Goal: Check status: Check status

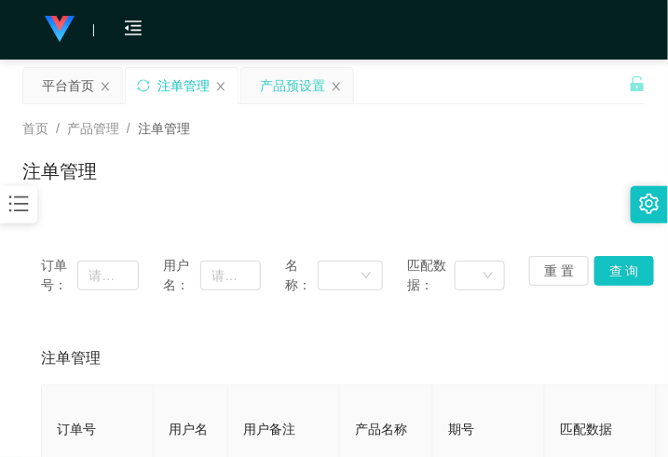
click at [277, 96] on div "产品预设置" at bounding box center [292, 85] width 65 height 35
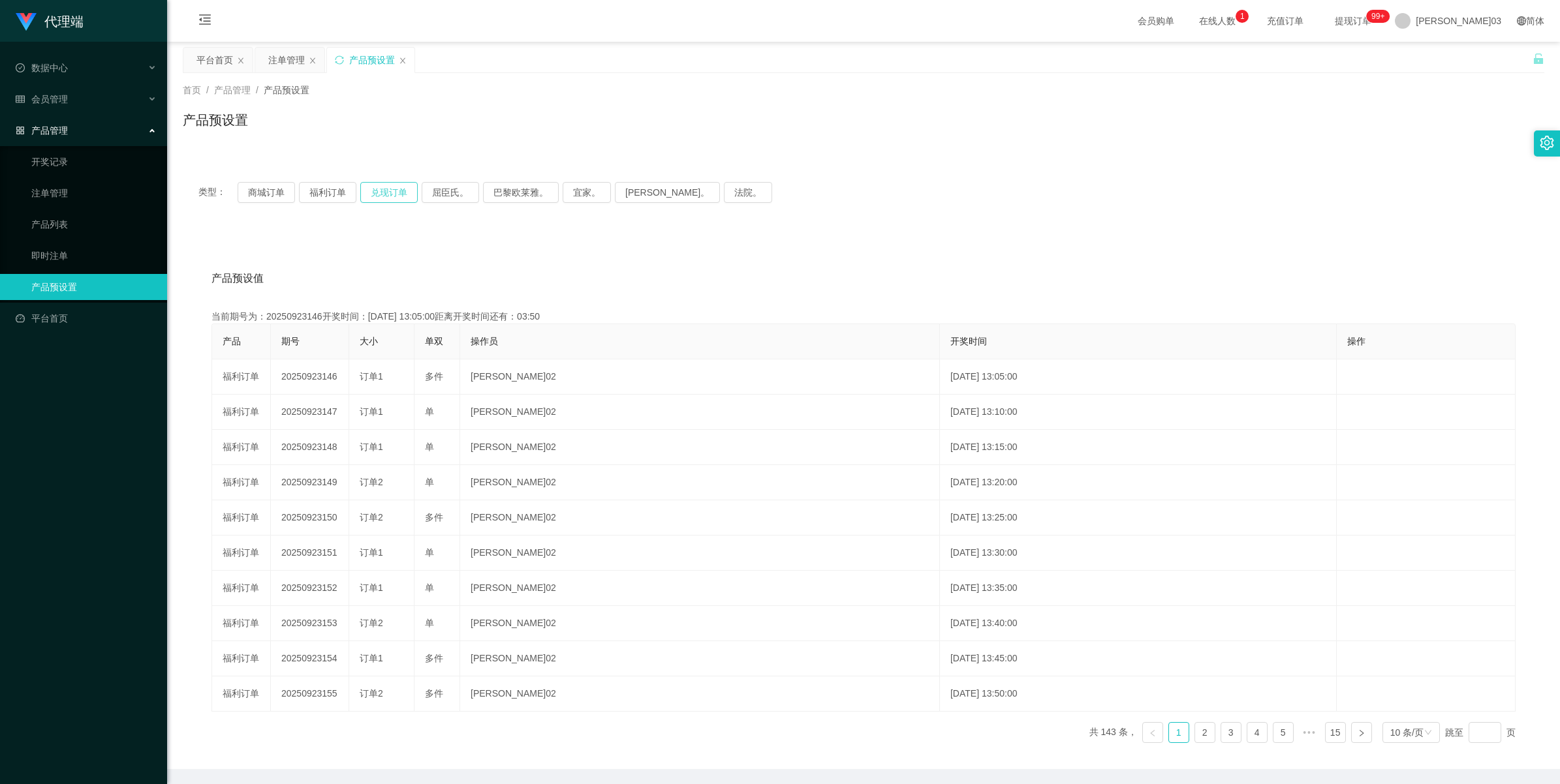
click at [379, 195] on button "兑现订单" at bounding box center [389, 193] width 57 height 21
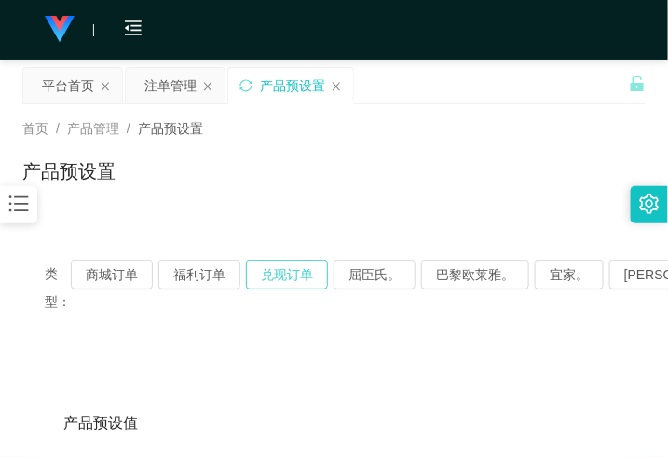
click at [285, 270] on button "兑现订单" at bounding box center [287, 275] width 82 height 30
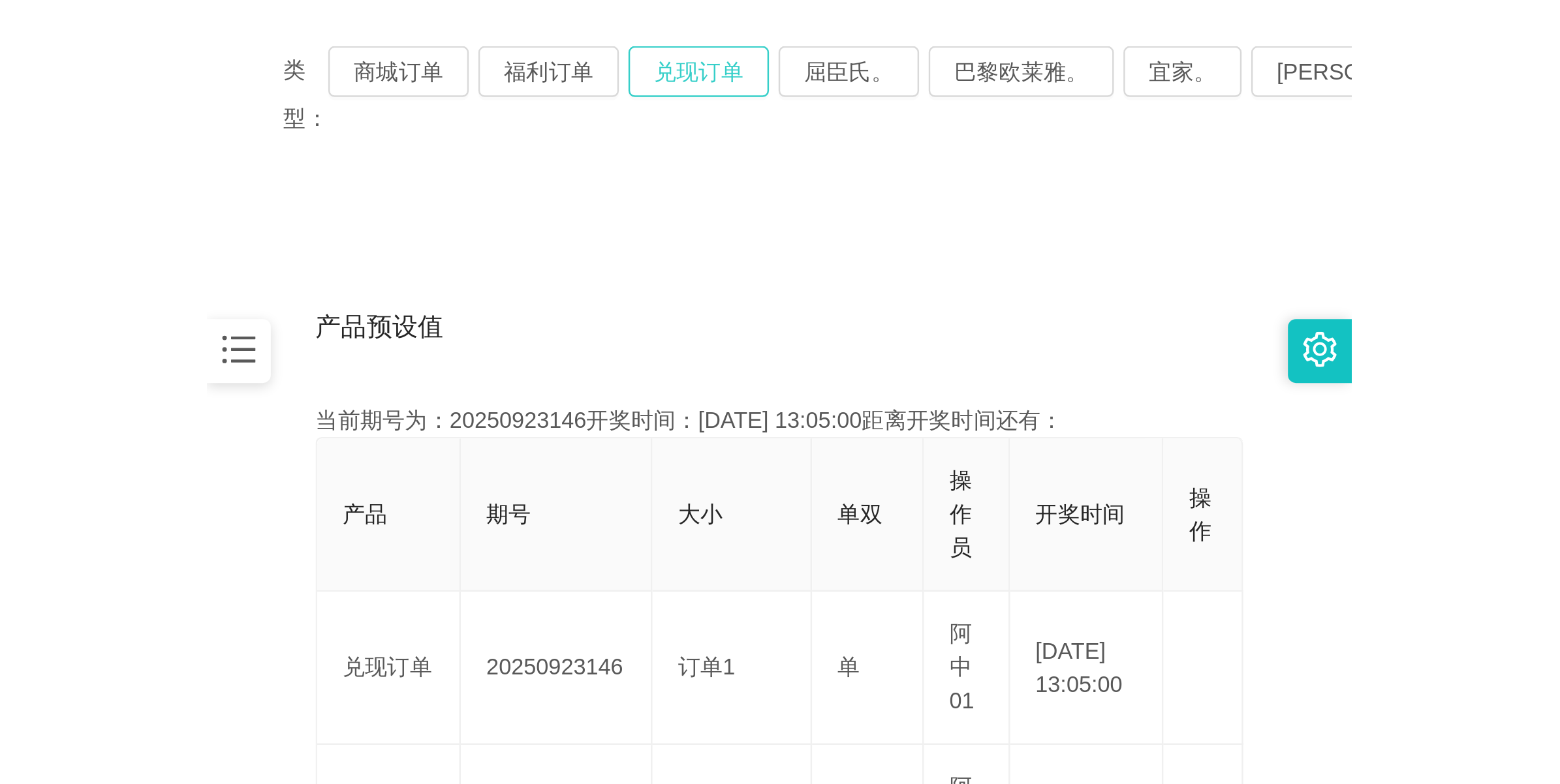
scroll to position [245, 0]
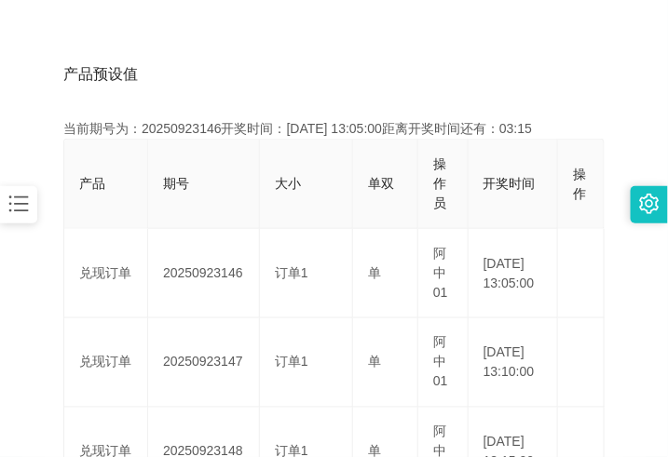
click at [233, 123] on div "当前期号为：20250923146开奖时间：[DATE] 13:05:00距离开奖时间还有：03:15" at bounding box center [333, 129] width 541 height 20
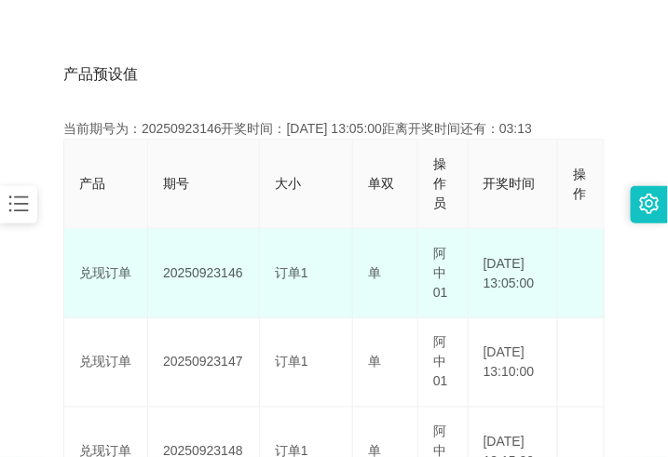
click at [188, 271] on td "20250923146" at bounding box center [204, 273] width 112 height 89
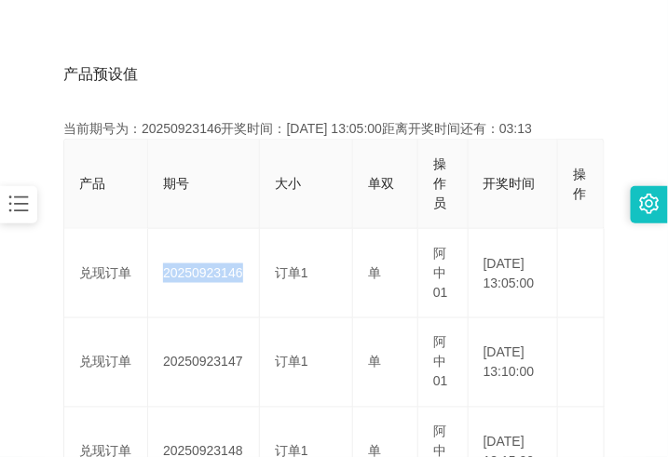
copy td "20250923146"
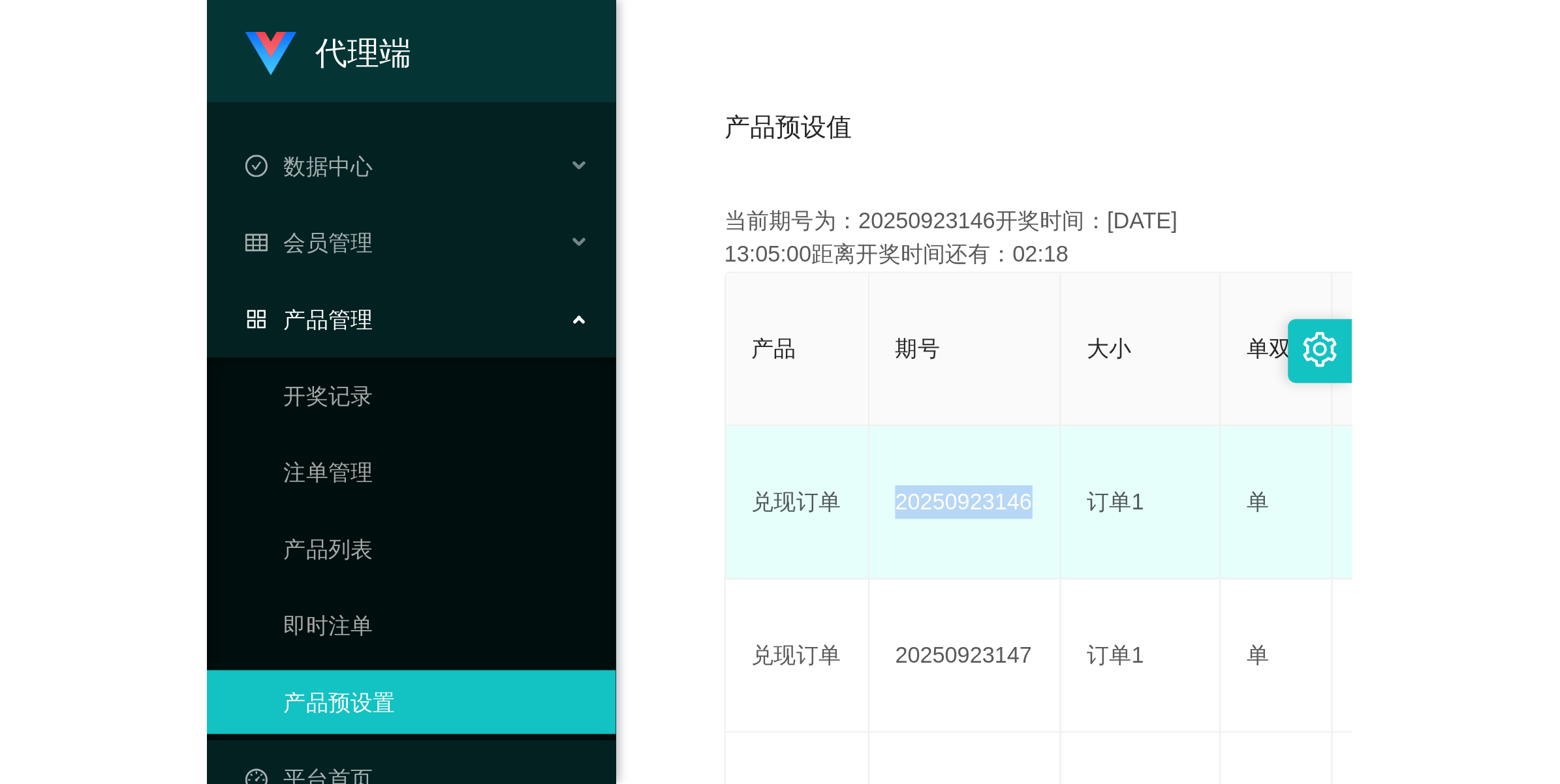
scroll to position [47, 0]
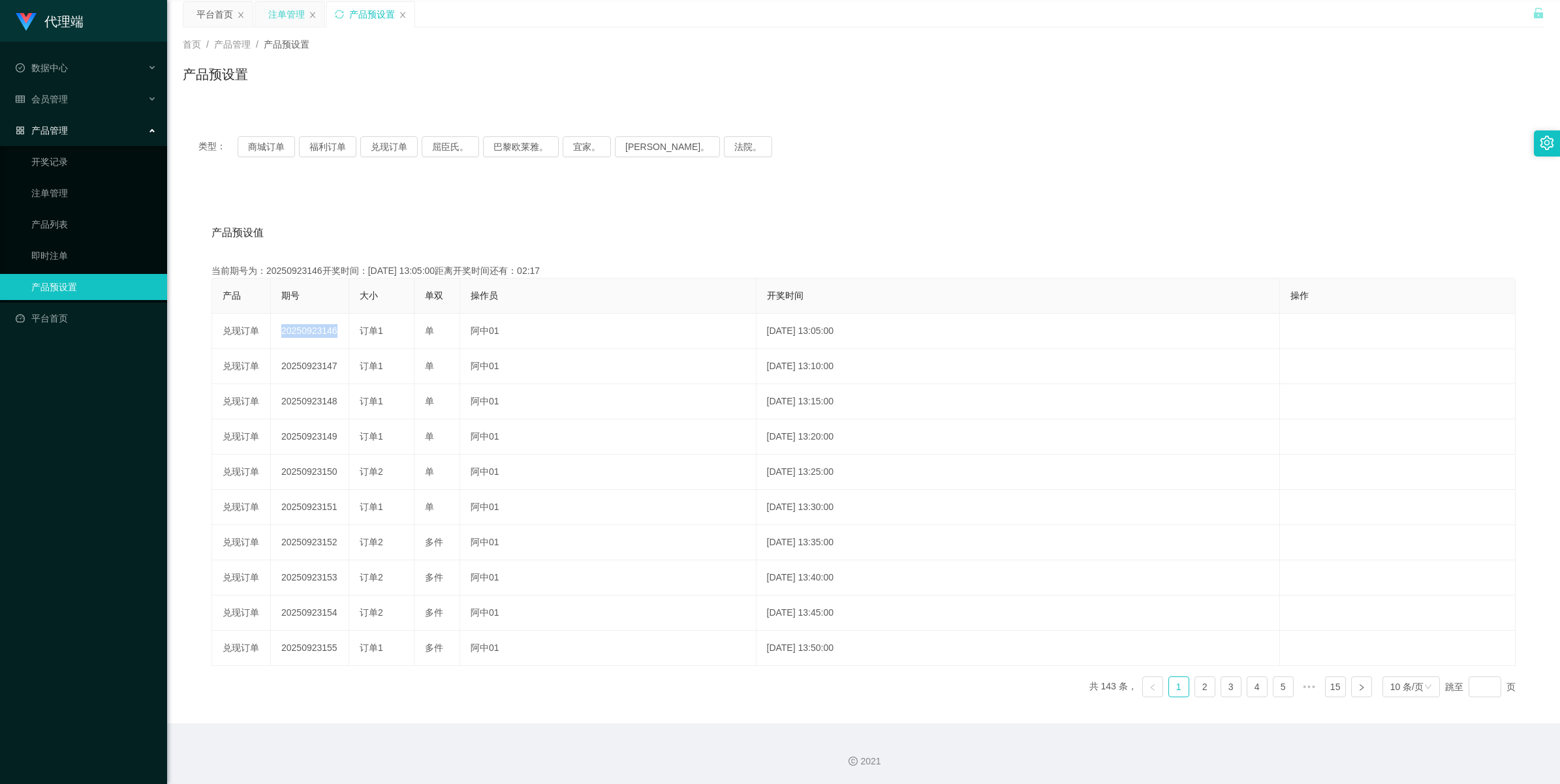
click at [281, 18] on div "注单管理" at bounding box center [287, 14] width 36 height 25
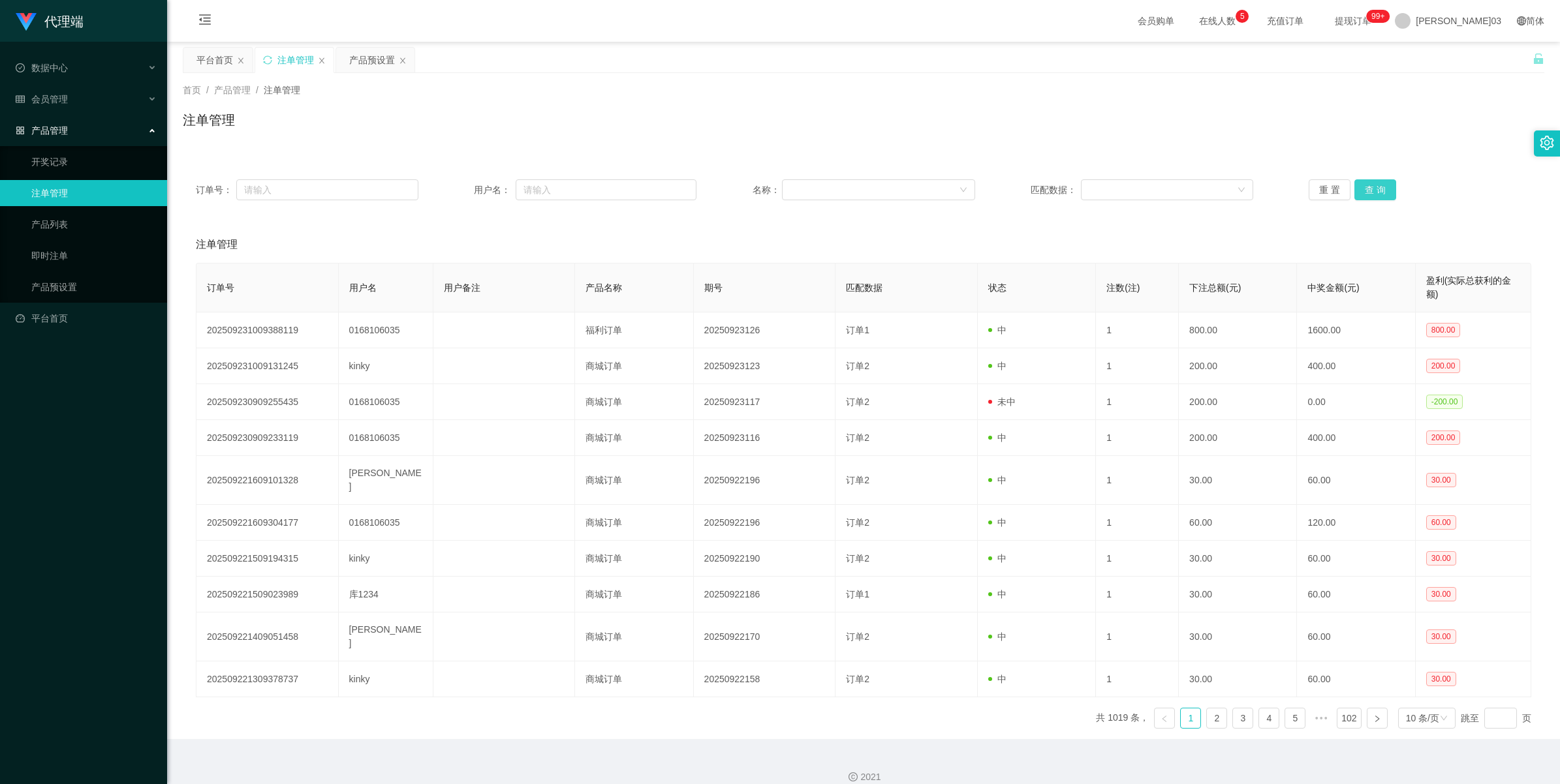
click at [467, 186] on button "查 询" at bounding box center [1375, 190] width 42 height 21
click at [467, 189] on button "查 询" at bounding box center [1375, 190] width 42 height 21
click at [467, 193] on button "查 询" at bounding box center [1375, 190] width 42 height 21
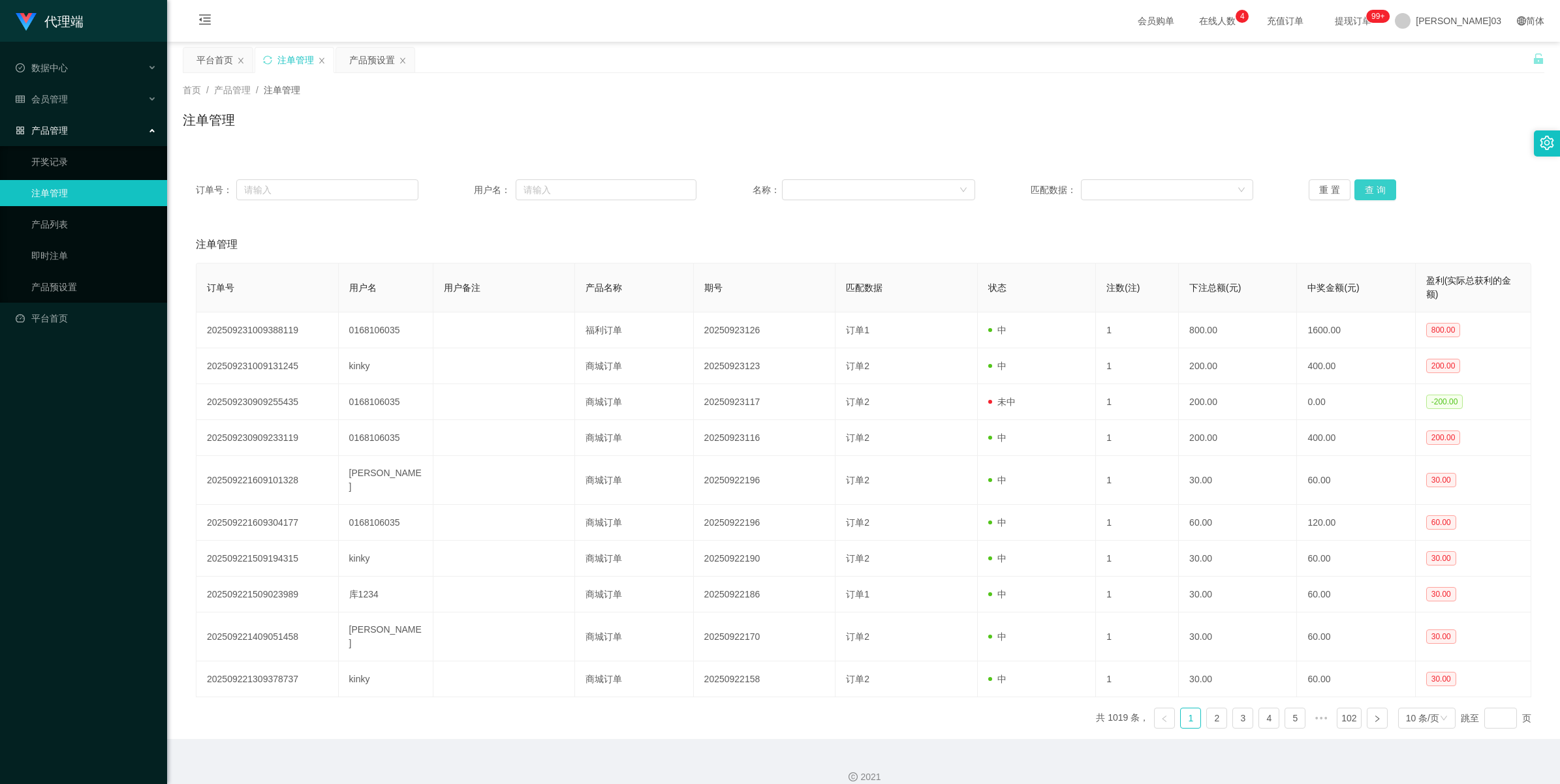
click at [467, 194] on button "查 询" at bounding box center [1375, 190] width 42 height 21
click at [467, 194] on button "查 询" at bounding box center [1382, 190] width 56 height 21
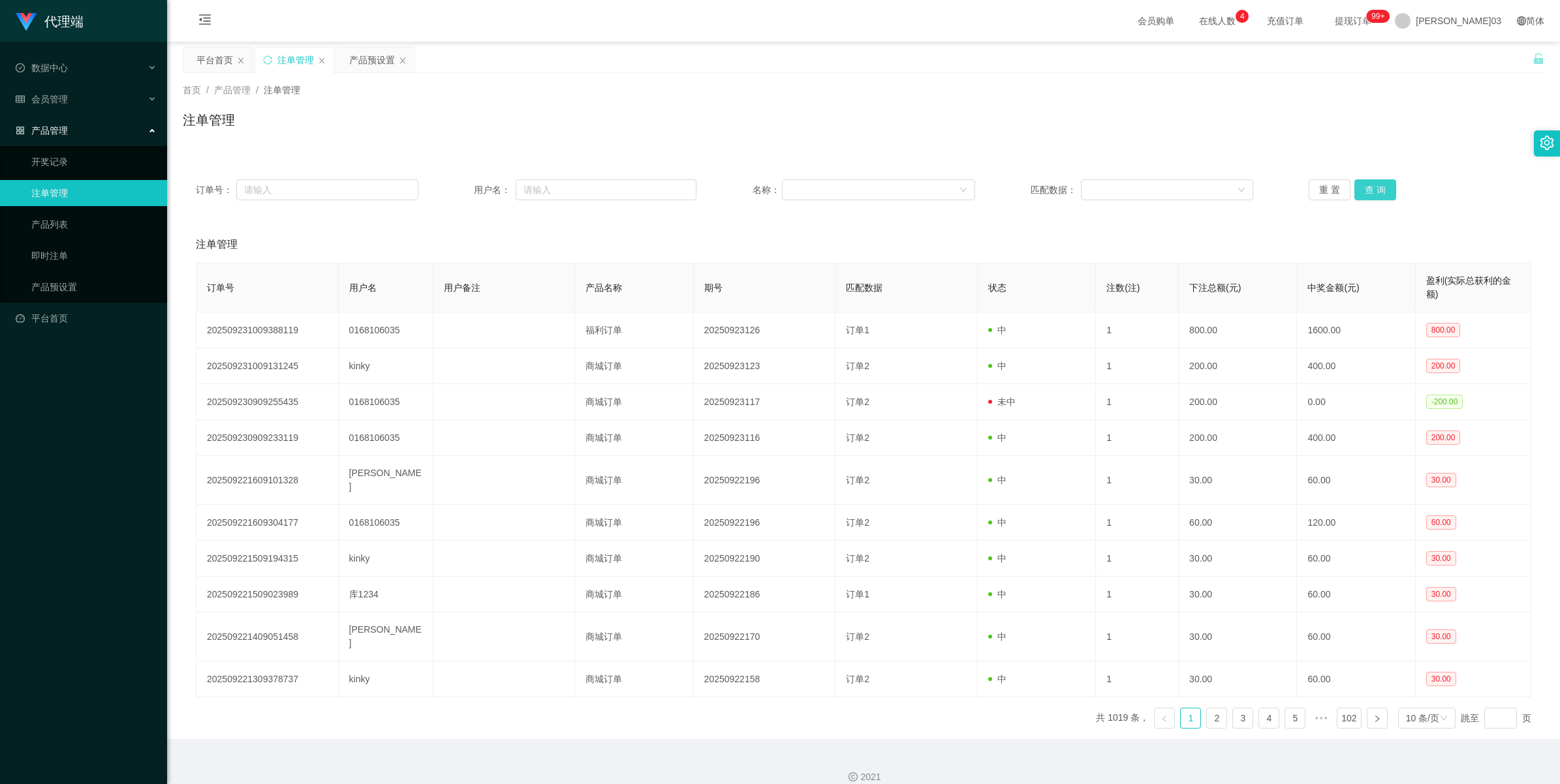
click at [467, 194] on button "查 询" at bounding box center [1375, 190] width 42 height 21
click at [467, 194] on button "查 询" at bounding box center [1382, 190] width 56 height 21
click at [467, 191] on button "查 询" at bounding box center [1375, 190] width 42 height 21
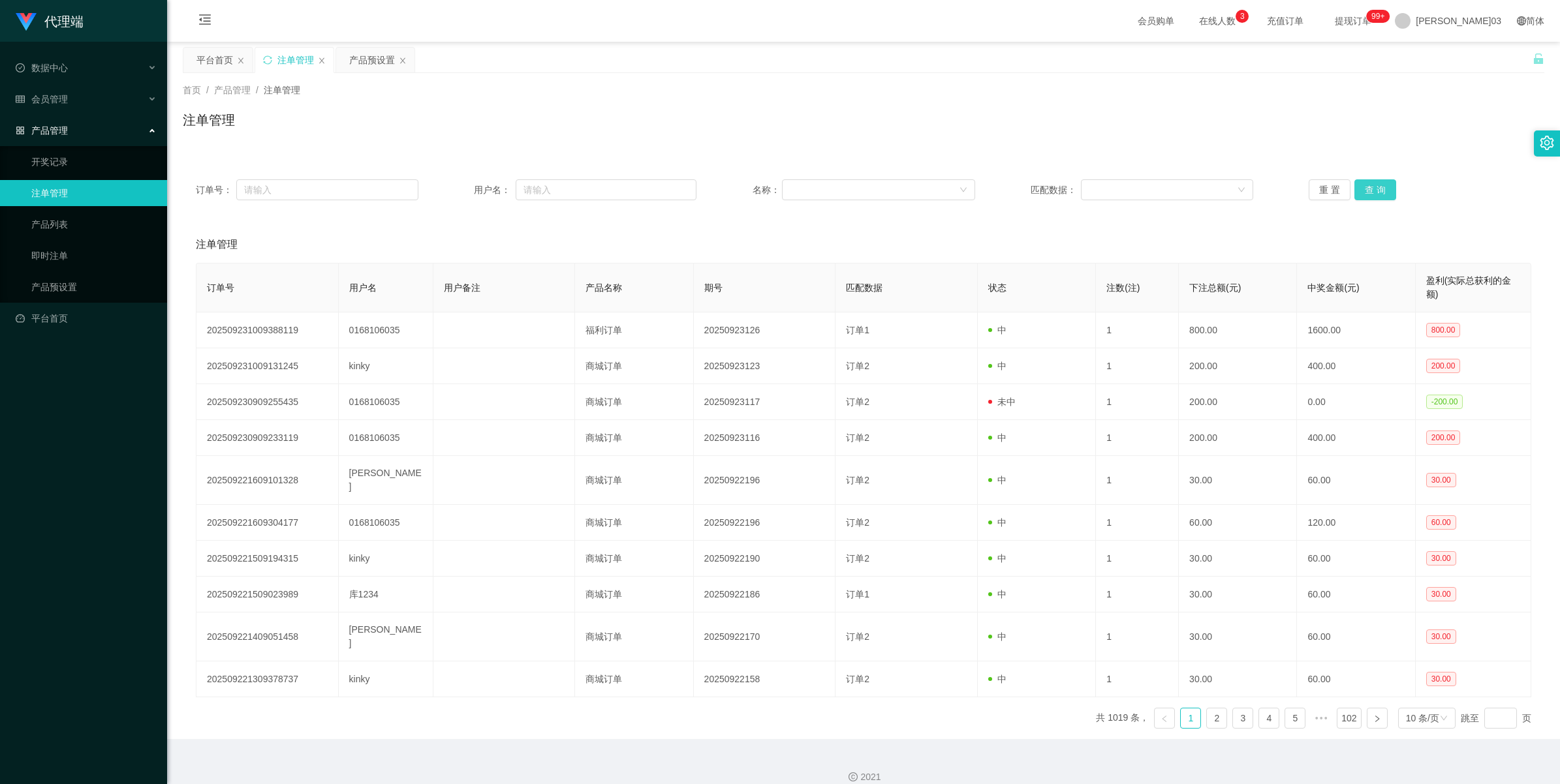
click at [467, 191] on button "查 询" at bounding box center [1375, 190] width 42 height 21
click at [467, 188] on button "查 询" at bounding box center [1382, 190] width 56 height 21
click at [467, 188] on button "查 询" at bounding box center [1375, 190] width 42 height 21
click at [467, 185] on button "查 询" at bounding box center [1375, 190] width 42 height 21
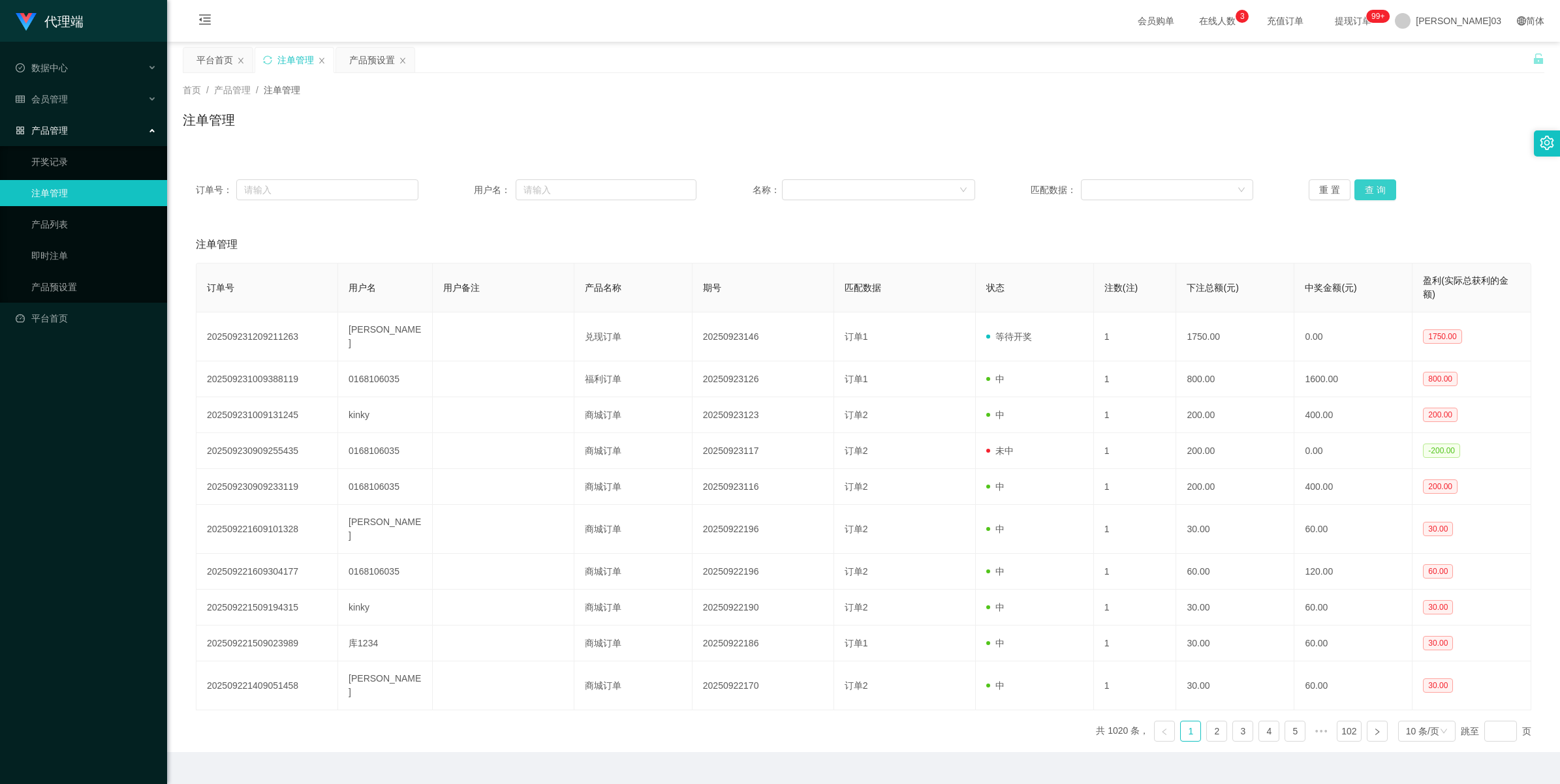
click at [467, 186] on button "查 询" at bounding box center [1375, 190] width 42 height 21
click at [467, 185] on button "查 询" at bounding box center [1375, 190] width 42 height 21
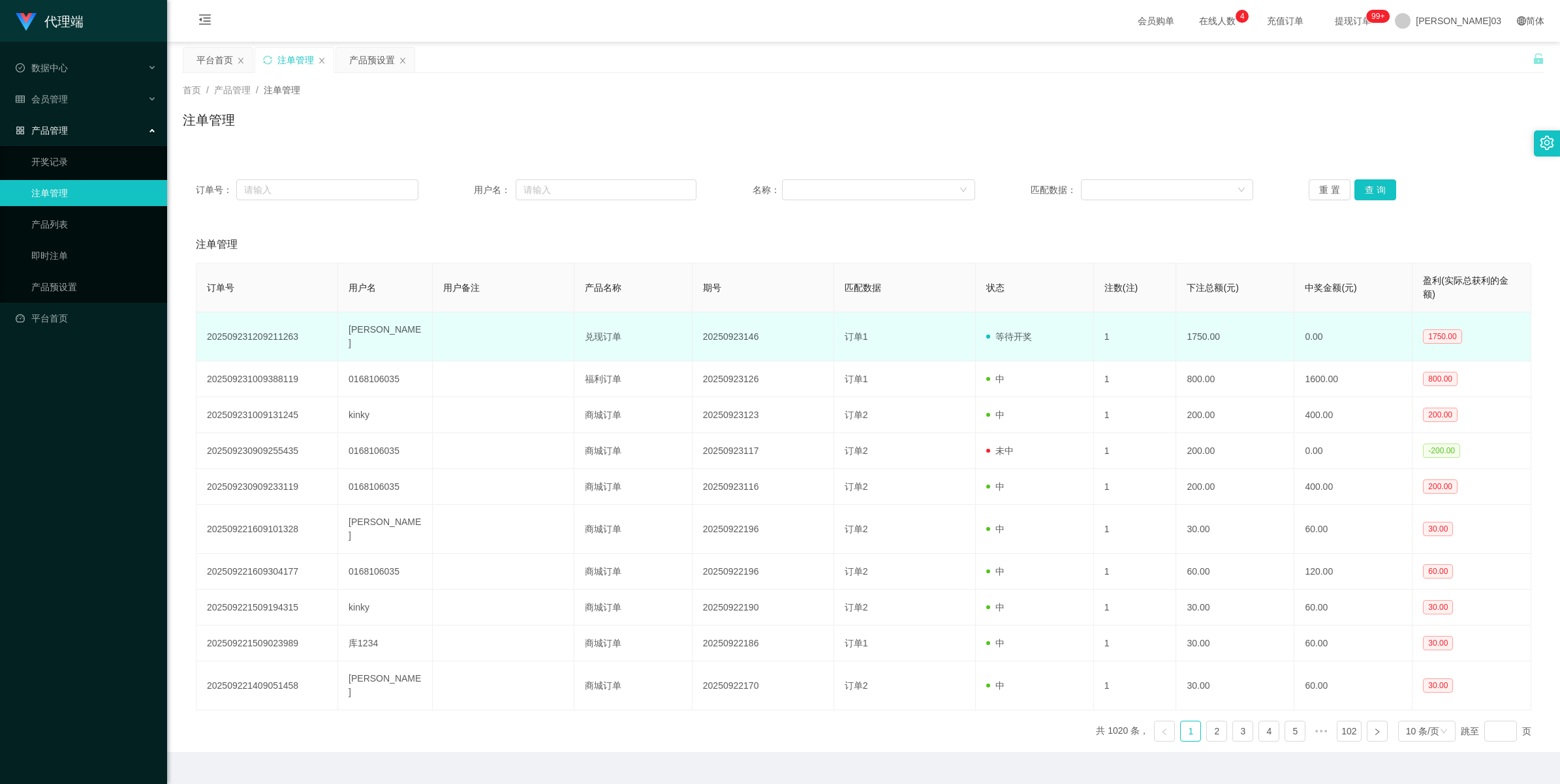
click at [467, 319] on td "20250923146" at bounding box center [763, 337] width 142 height 49
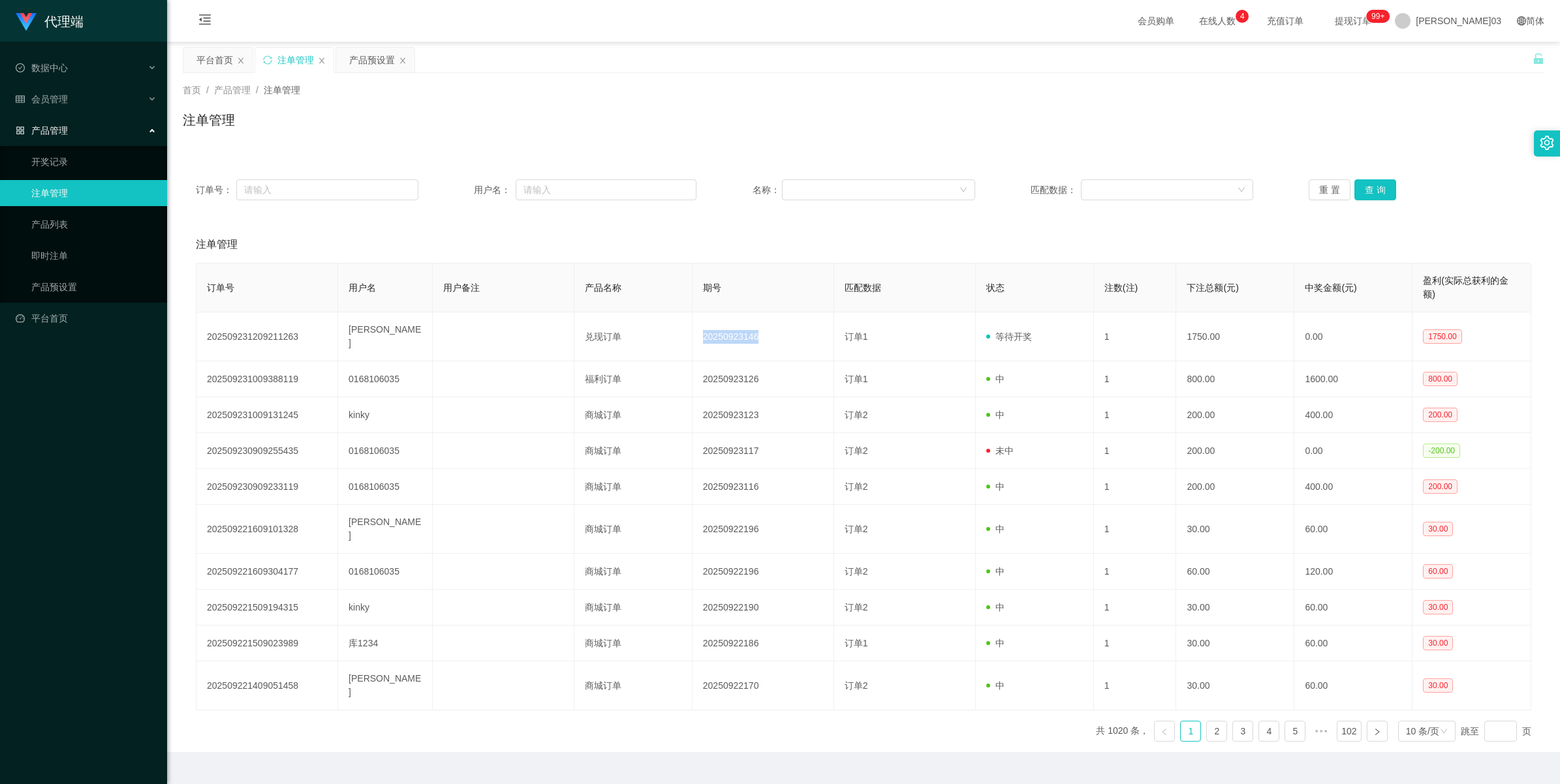
copy td "20250923146"
